Goal: Task Accomplishment & Management: Use online tool/utility

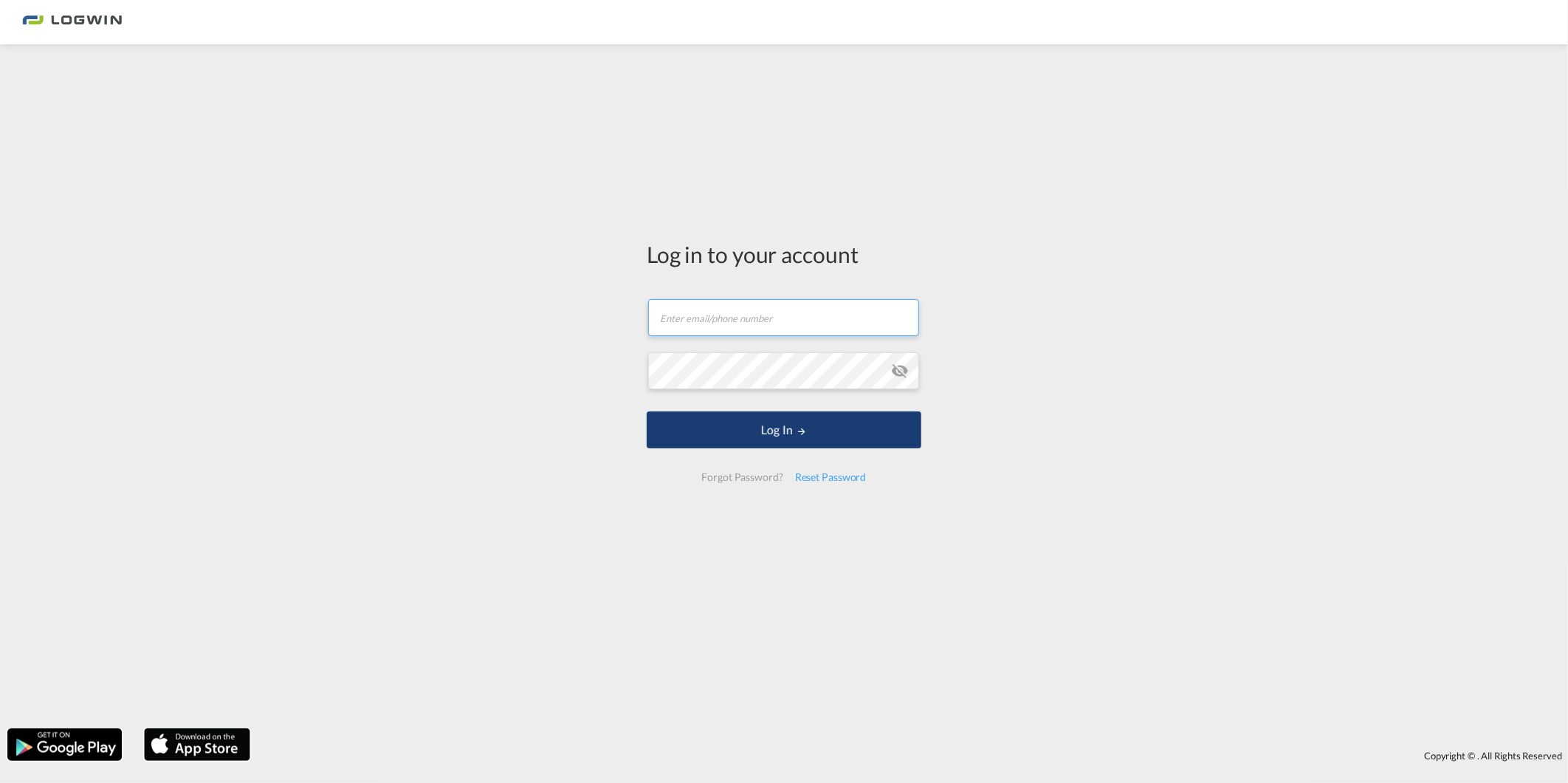
type input "[PERSON_NAME][EMAIL_ADDRESS][PERSON_NAME][DOMAIN_NAME]"
click at [785, 432] on button "Log In" at bounding box center [784, 429] width 274 height 37
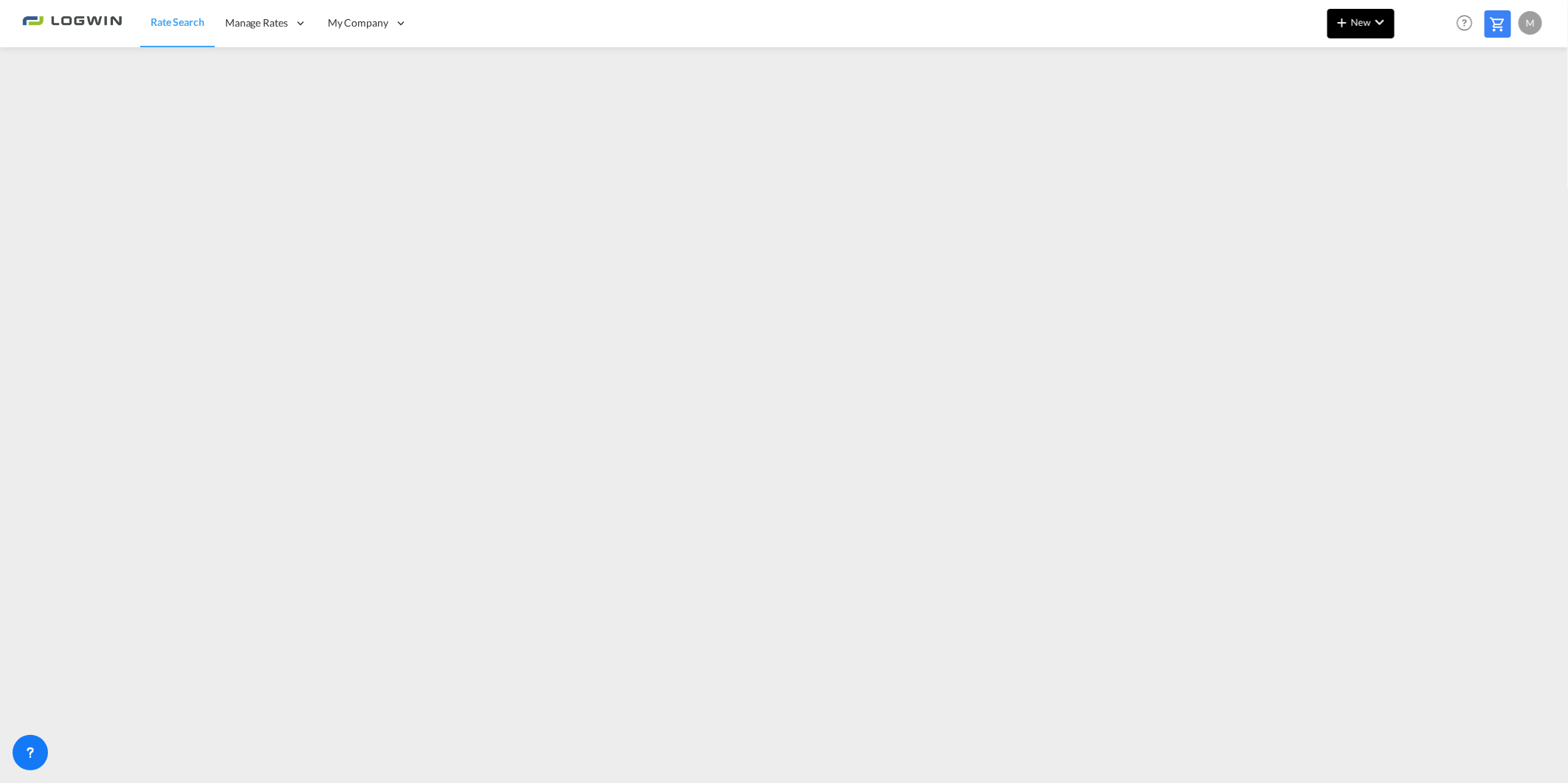
click at [1384, 26] on md-icon "icon-chevron-down" at bounding box center [1379, 22] width 18 height 18
click at [1331, 61] on span "Rates" at bounding box center [1322, 63] width 18 height 29
click at [1430, 115] on span "Ratesheet" at bounding box center [1421, 110] width 16 height 29
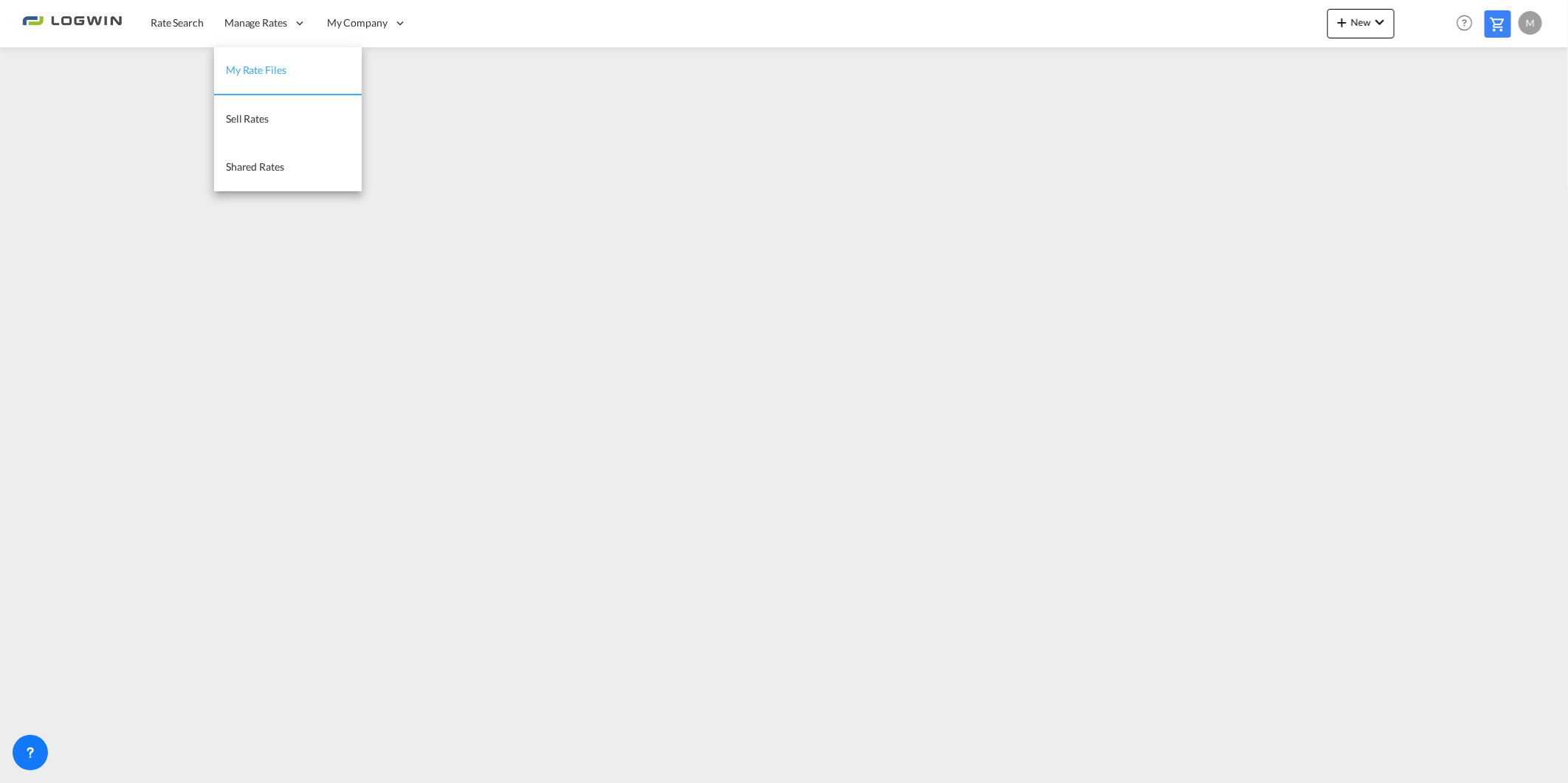
click at [276, 70] on span "My Rate Files" at bounding box center [256, 69] width 61 height 13
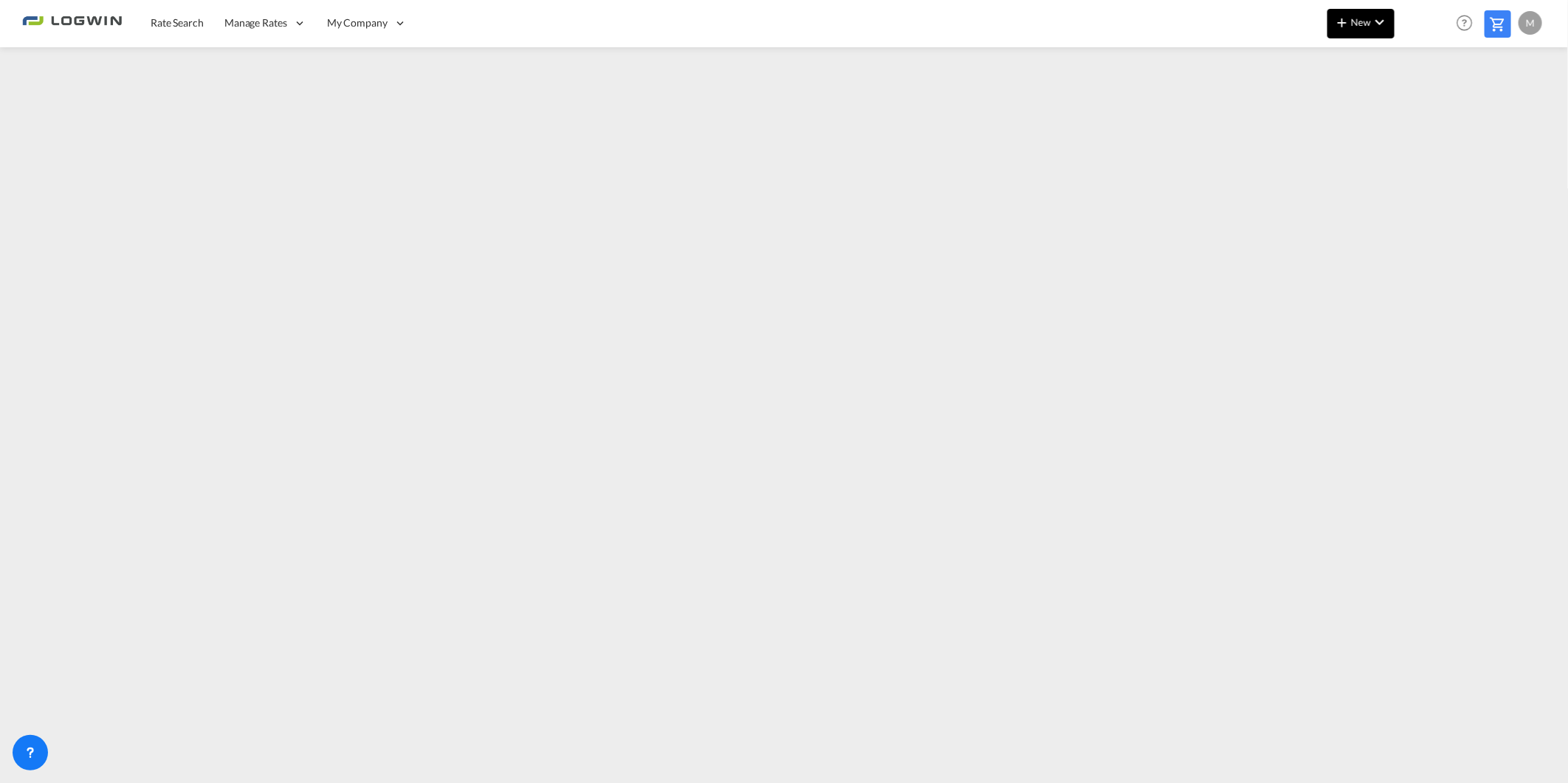
click at [1364, 23] on span "New" at bounding box center [1360, 22] width 55 height 12
click at [1430, 112] on span "Ratesheet" at bounding box center [1421, 110] width 16 height 29
